Goal: Obtain resource: Download file/media

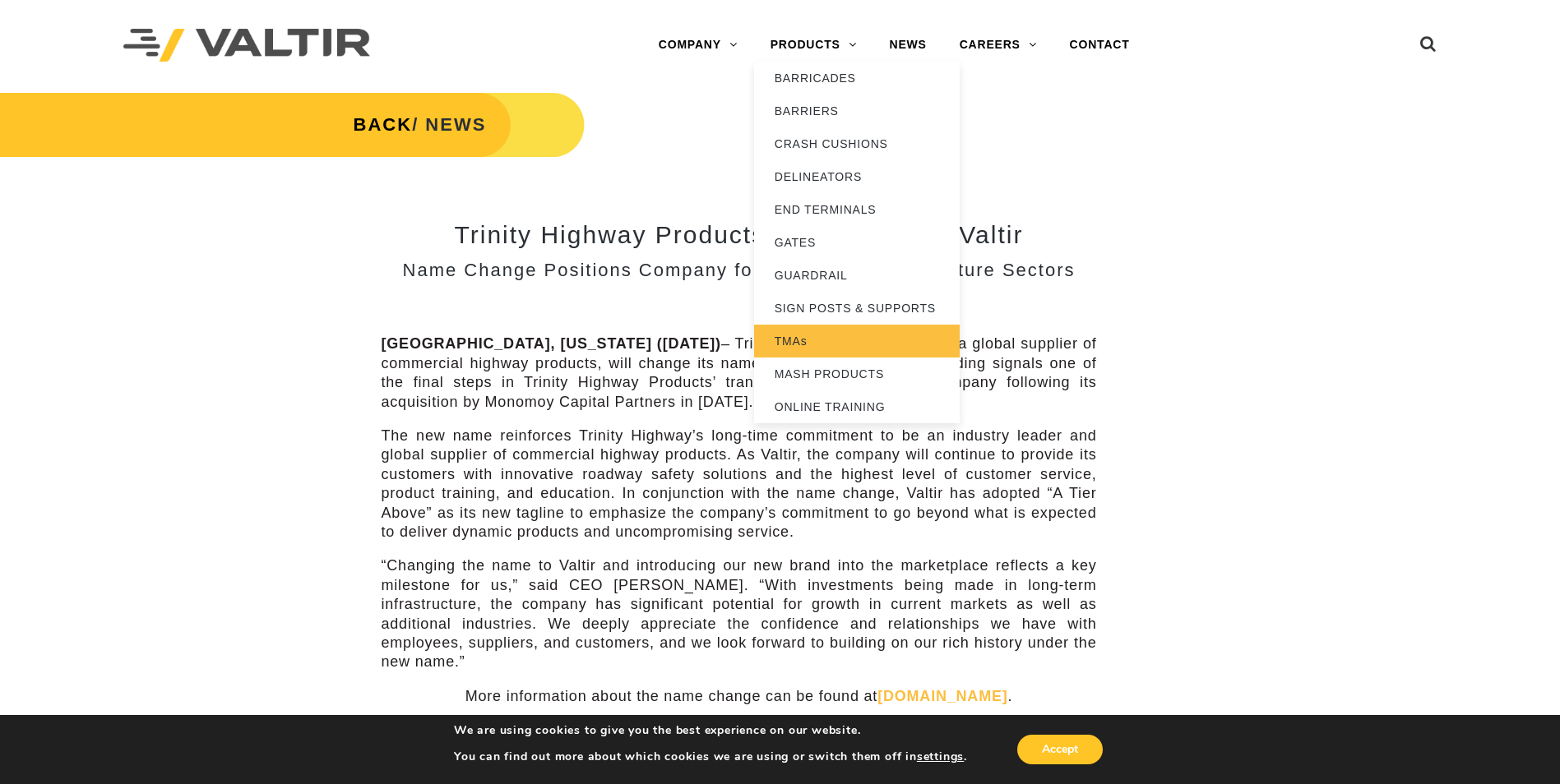
click at [789, 343] on link "TMAs" at bounding box center [857, 340] width 205 height 33
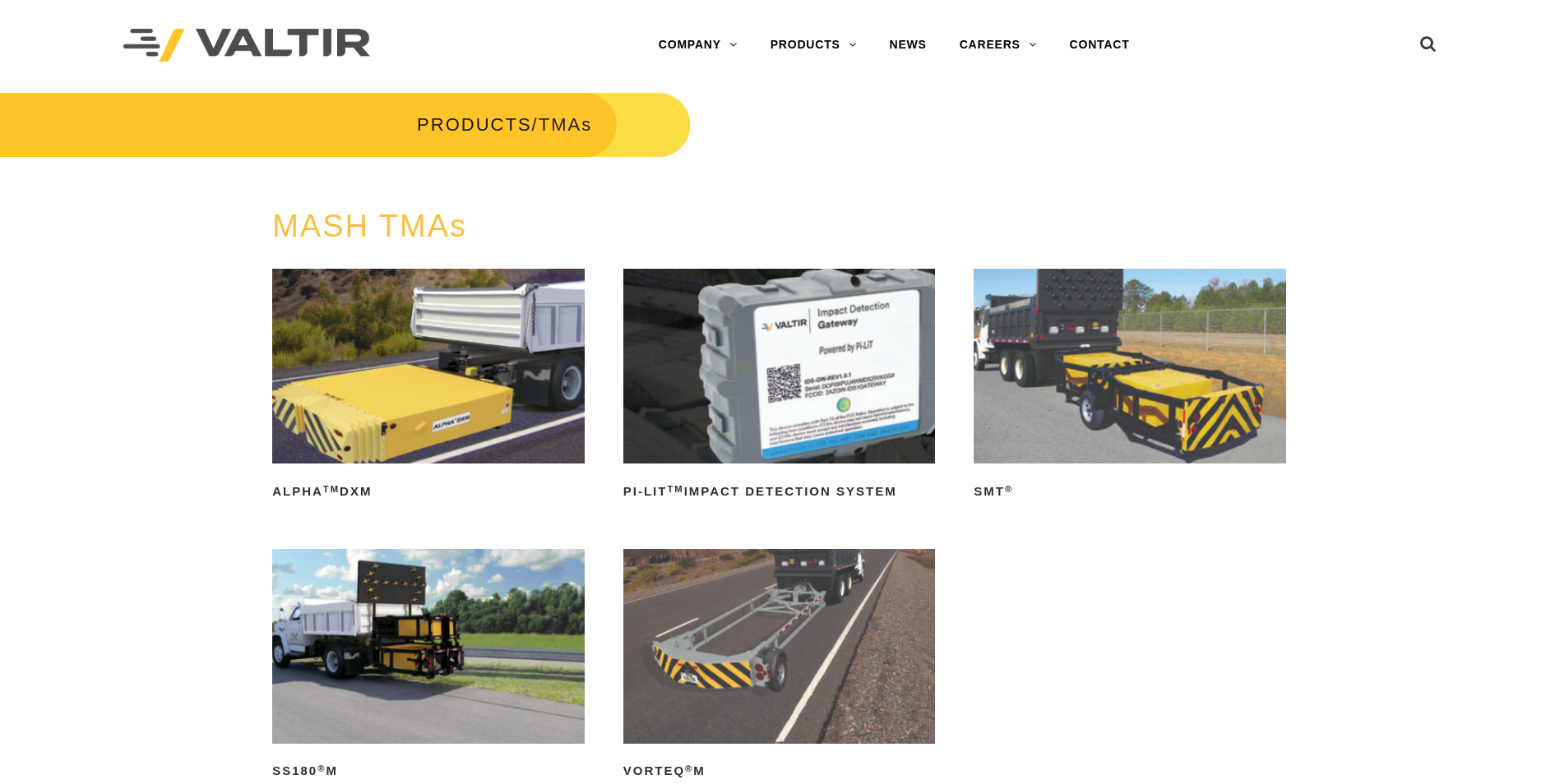
click at [1155, 354] on img at bounding box center [1130, 366] width 313 height 195
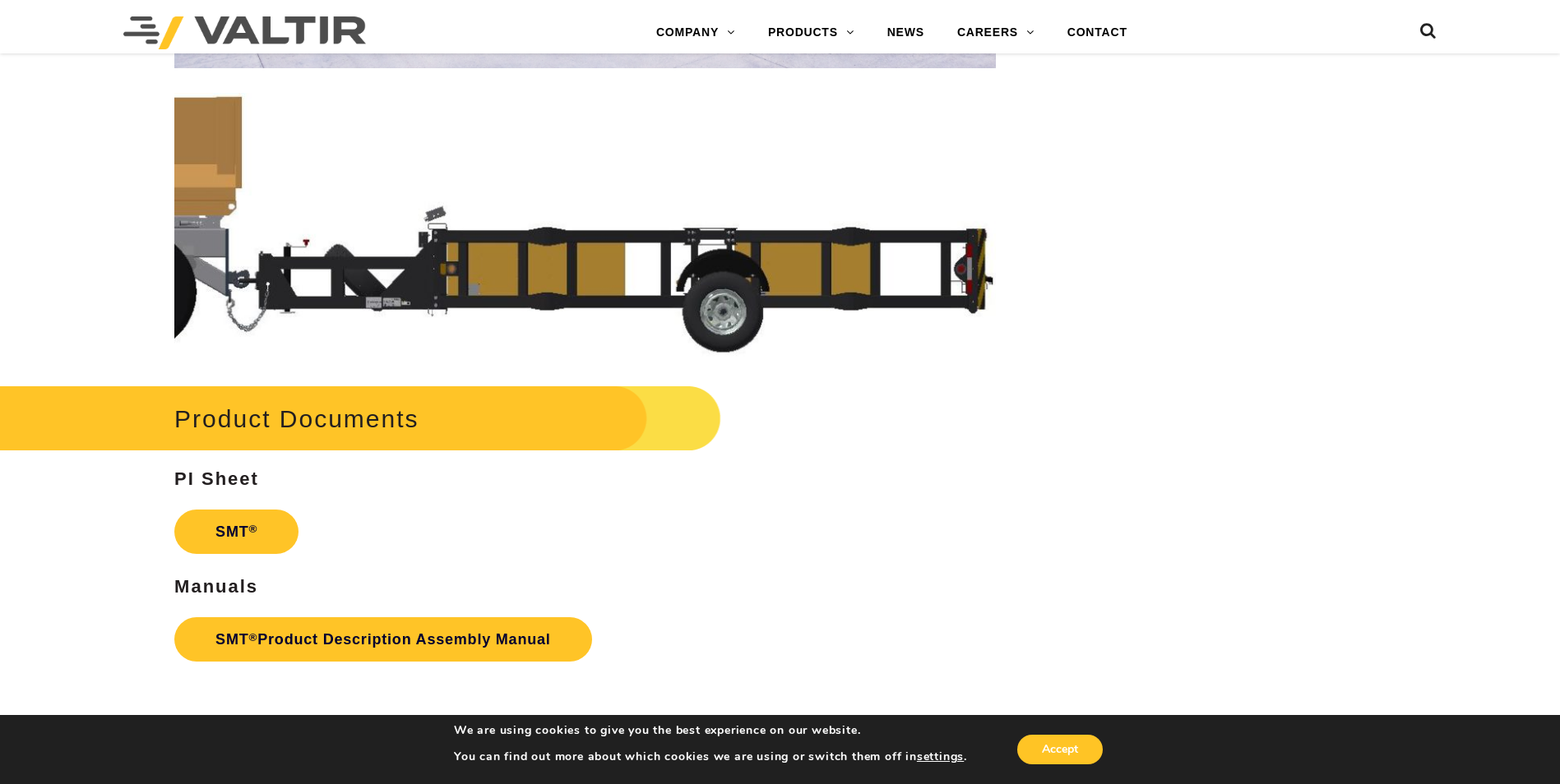
scroll to position [4440, 0]
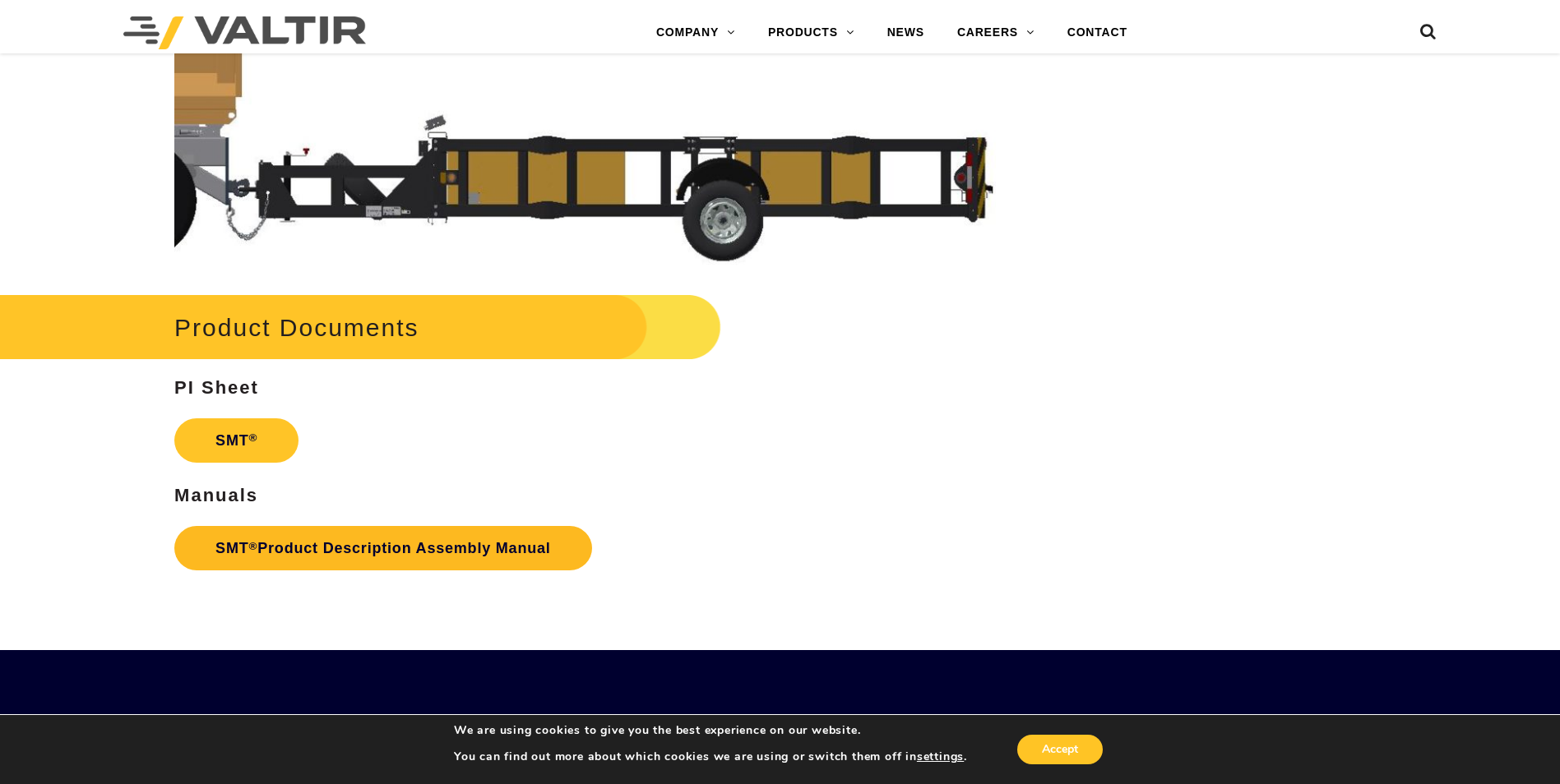
click at [284, 544] on link "SMT ® Product Description Assembly Manual" at bounding box center [383, 548] width 418 height 44
click at [242, 435] on link "SMT ®" at bounding box center [236, 440] width 124 height 44
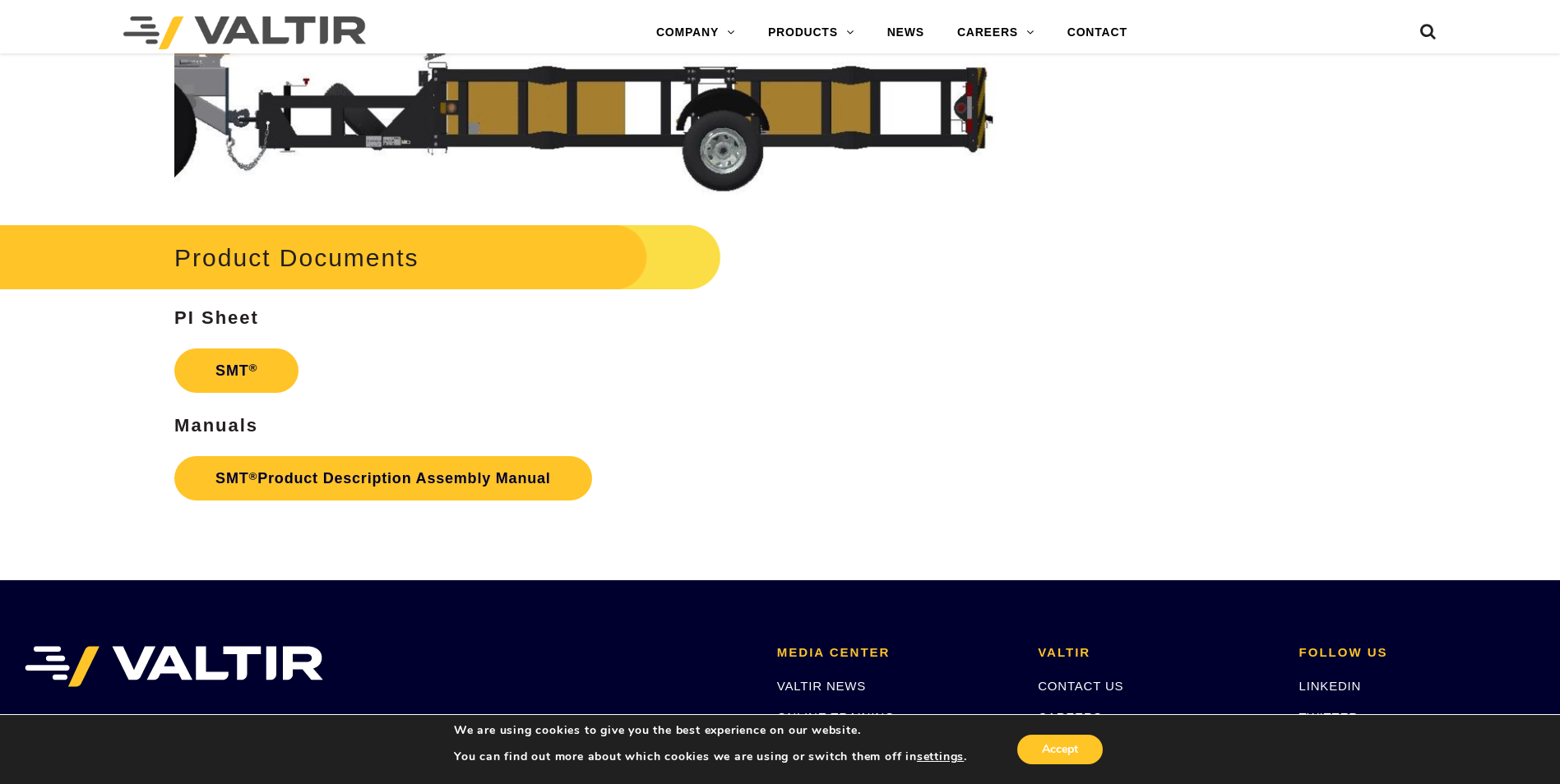
scroll to position [4470, 0]
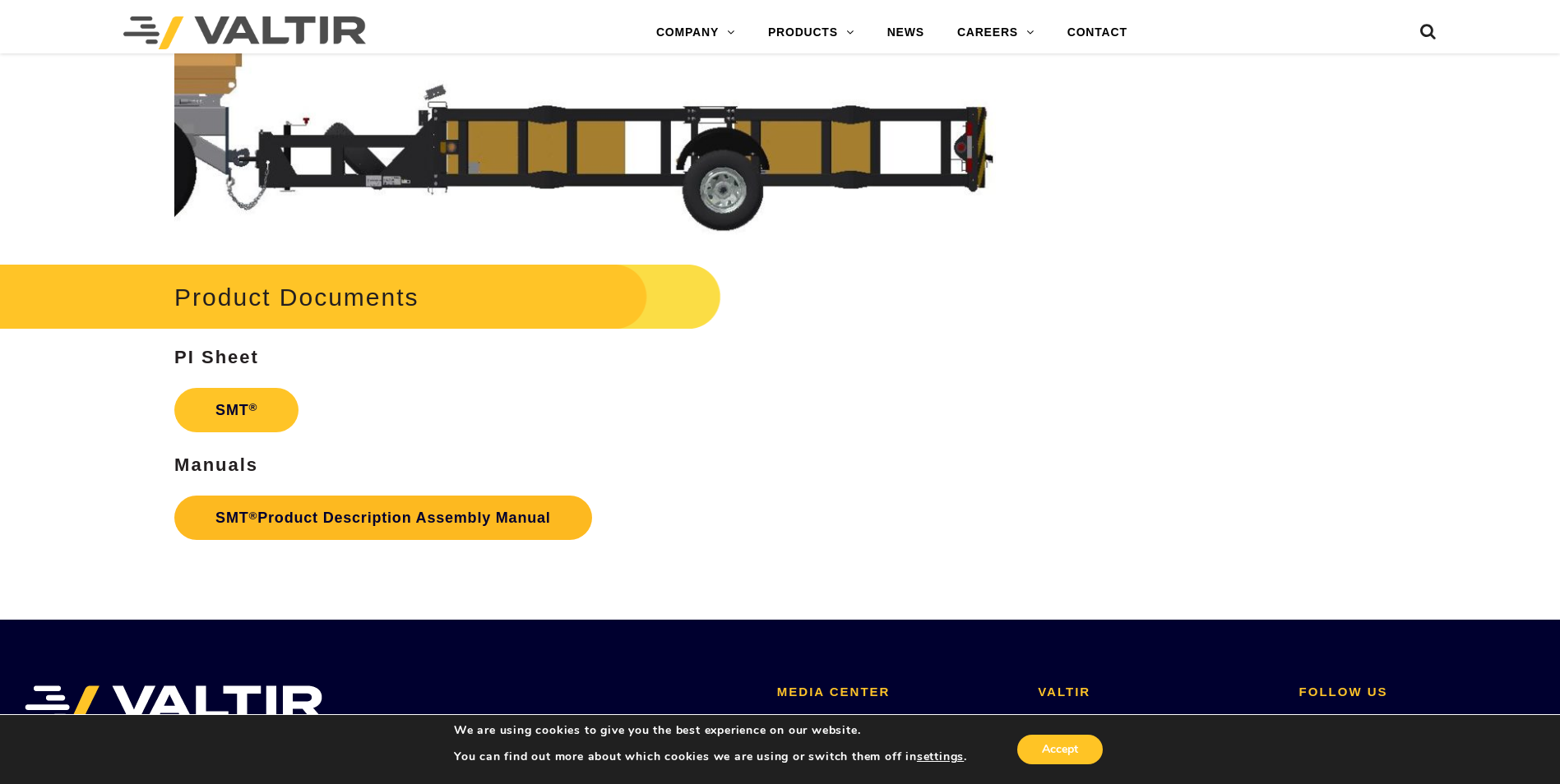
click at [355, 517] on link "SMT ® Product Description Assembly Manual" at bounding box center [383, 517] width 418 height 44
